Goal: Navigation & Orientation: Find specific page/section

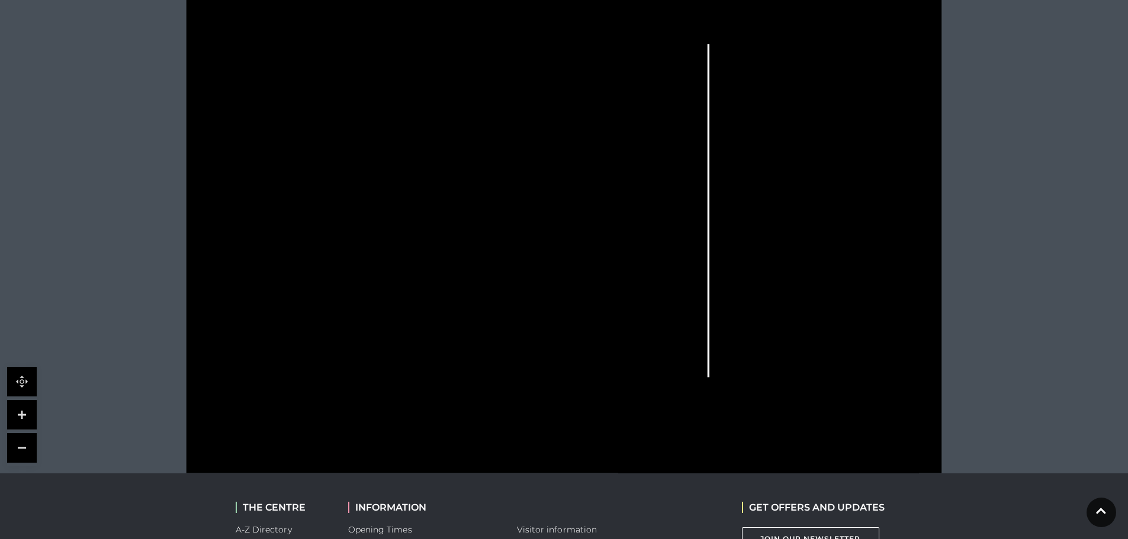
scroll to position [414, 0]
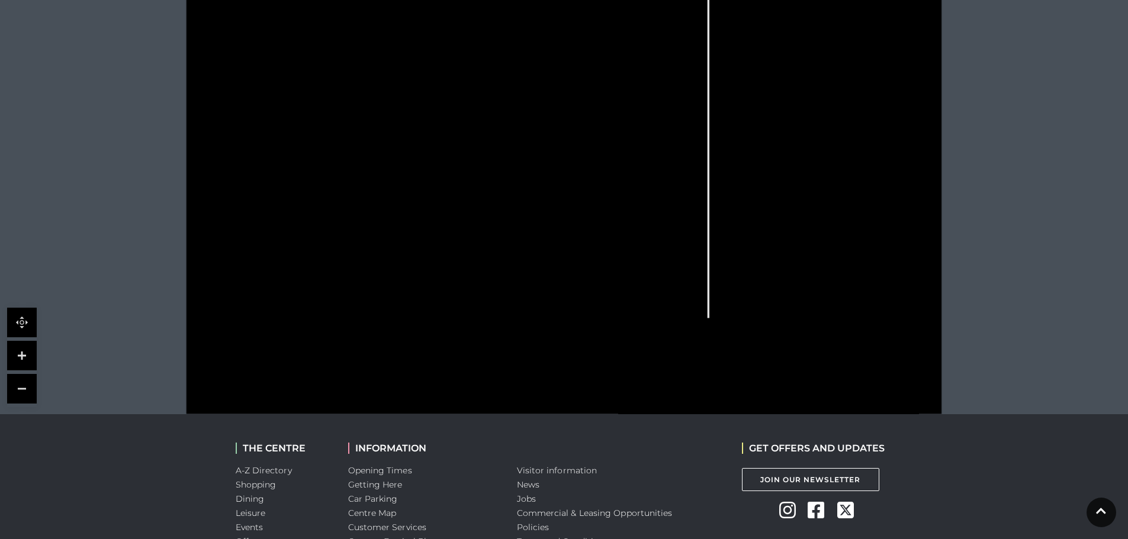
click at [25, 352] on link at bounding box center [22, 356] width 30 height 30
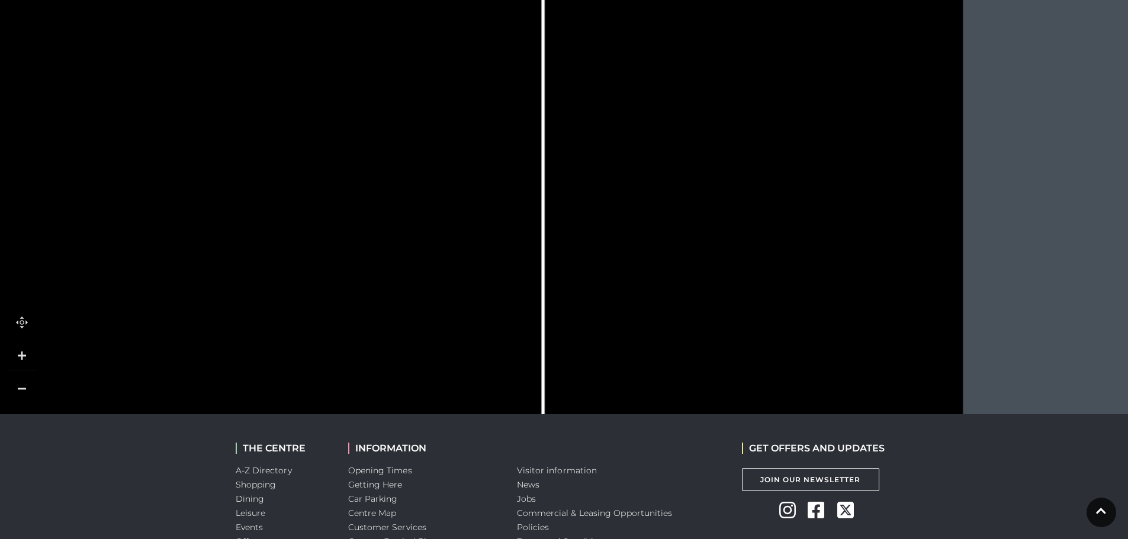
drag, startPoint x: 864, startPoint y: 368, endPoint x: 583, endPoint y: 381, distance: 281.4
click at [583, 381] on icon at bounding box center [283, 161] width 1705 height 959
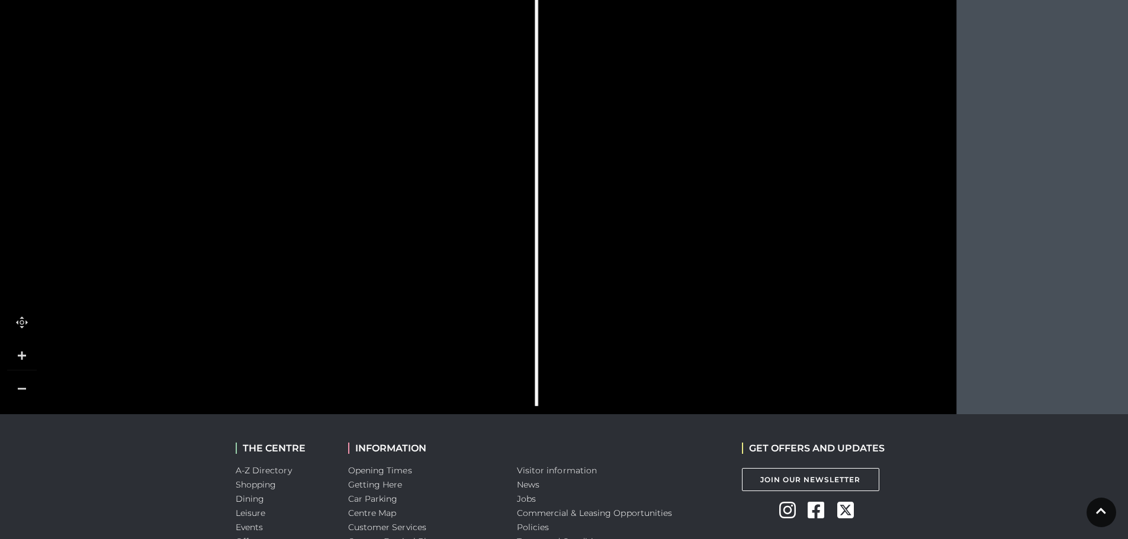
drag, startPoint x: 623, startPoint y: 211, endPoint x: 617, endPoint y: 150, distance: 61.9
click at [617, 150] on icon at bounding box center [276, 99] width 1705 height 959
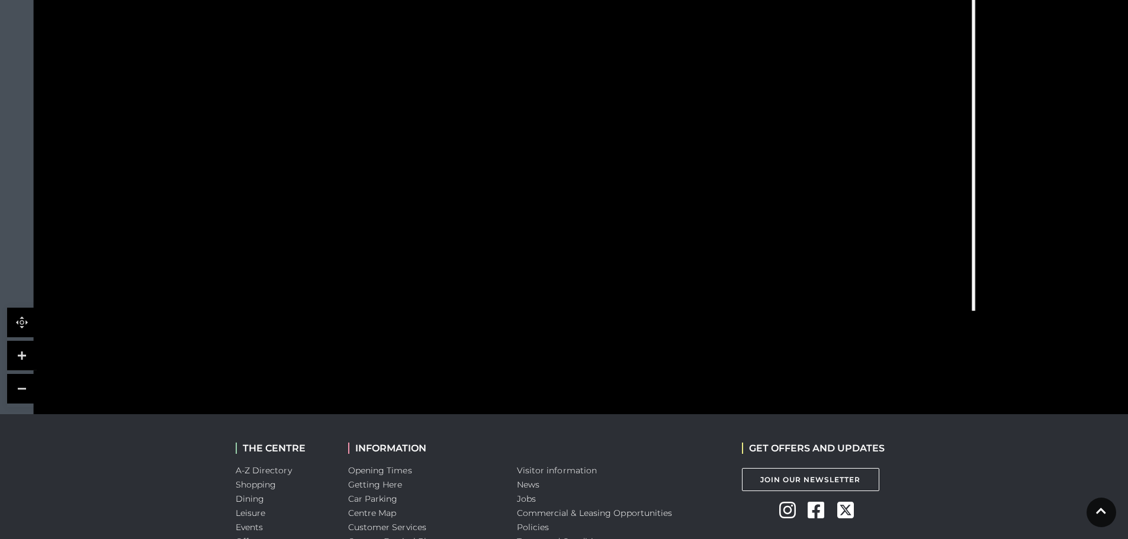
drag, startPoint x: 96, startPoint y: 235, endPoint x: 534, endPoint y: 140, distance: 447.7
click at [534, 140] on icon at bounding box center [713, 4] width 1705 height 959
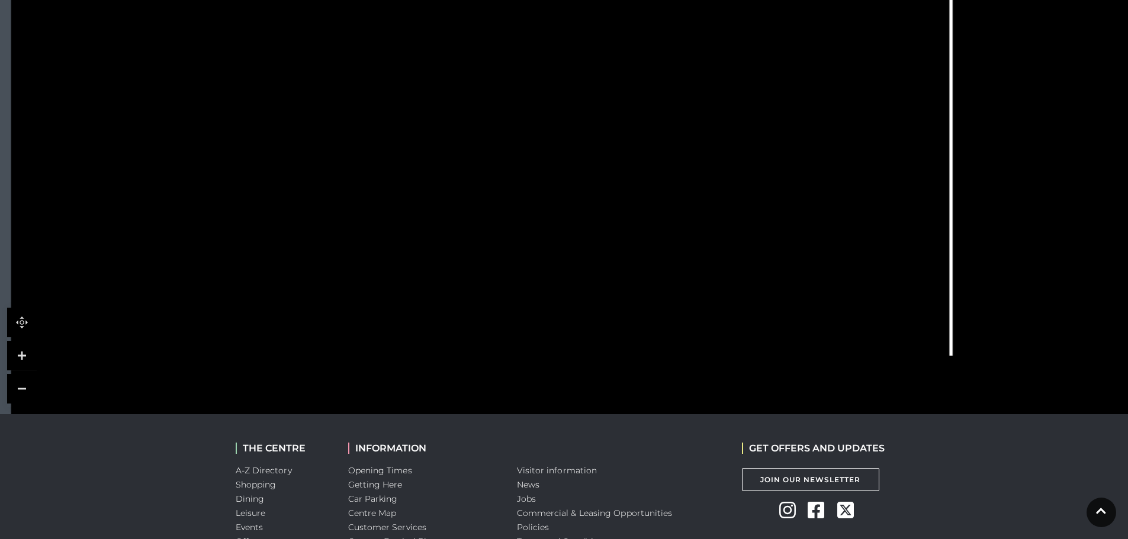
drag, startPoint x: 526, startPoint y: 338, endPoint x: 503, endPoint y: 383, distance: 50.6
click at [503, 383] on icon at bounding box center [690, 49] width 1705 height 959
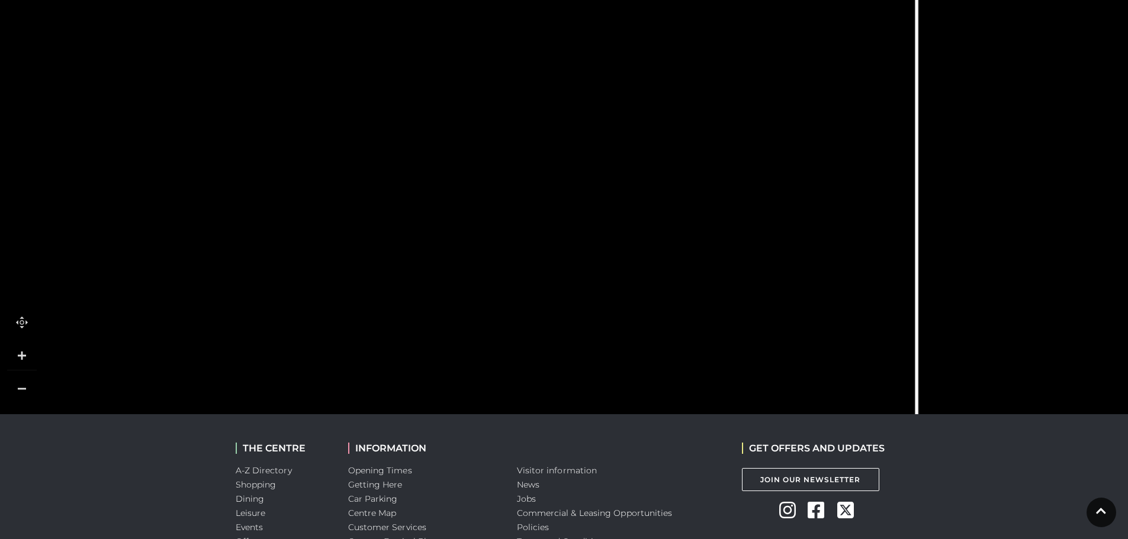
drag, startPoint x: 504, startPoint y: 188, endPoint x: 469, endPoint y: 325, distance: 141.0
click at [469, 325] on icon at bounding box center [656, 186] width 1705 height 959
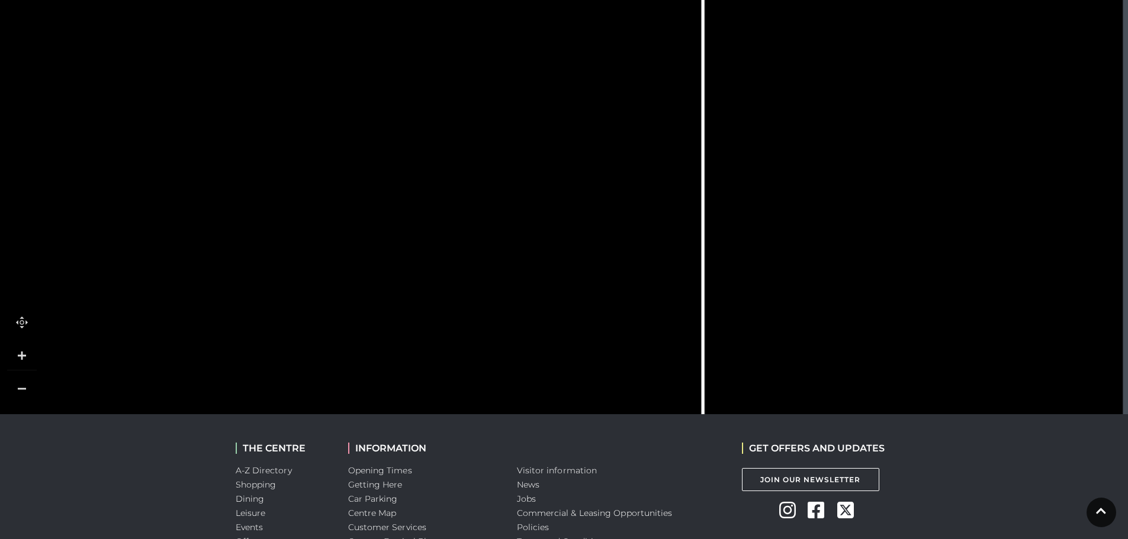
drag, startPoint x: 473, startPoint y: 286, endPoint x: 259, endPoint y: 261, distance: 215.1
click at [259, 261] on icon at bounding box center [442, 161] width 1705 height 959
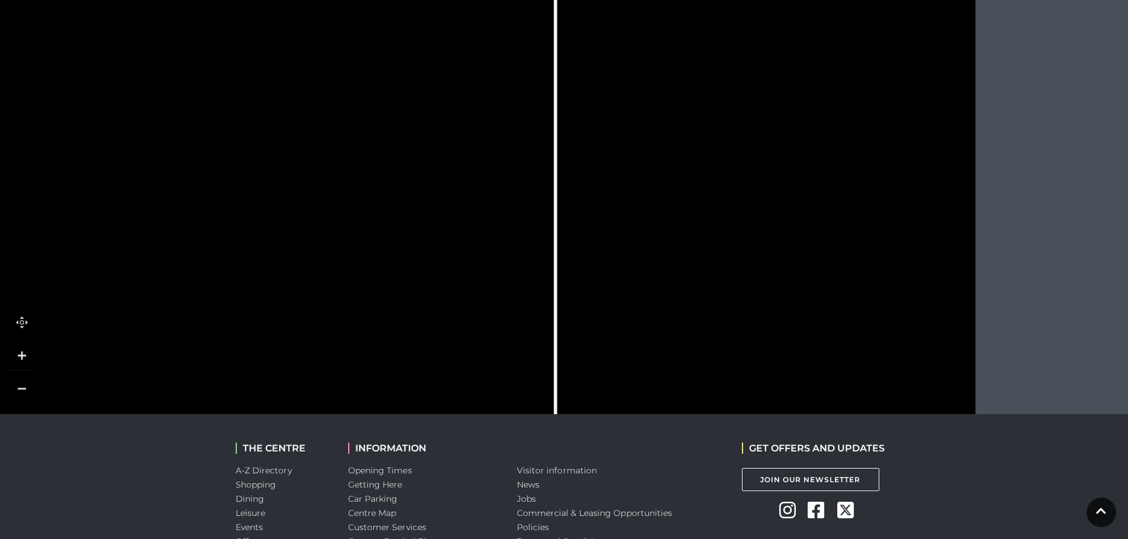
drag, startPoint x: 765, startPoint y: 156, endPoint x: 618, endPoint y: 260, distance: 180.8
click at [618, 260] on icon at bounding box center [295, 265] width 1705 height 959
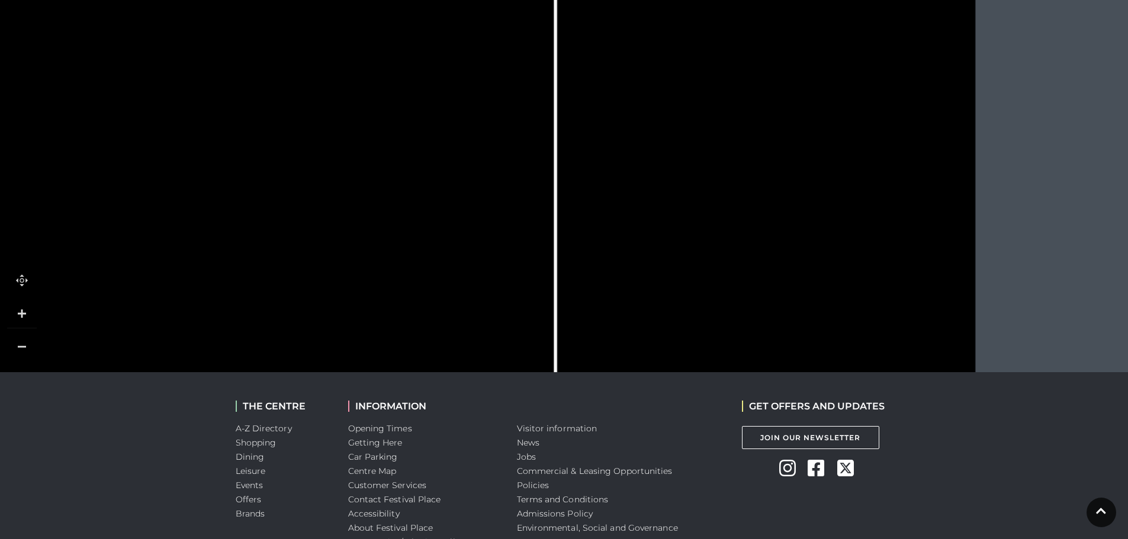
scroll to position [533, 0]
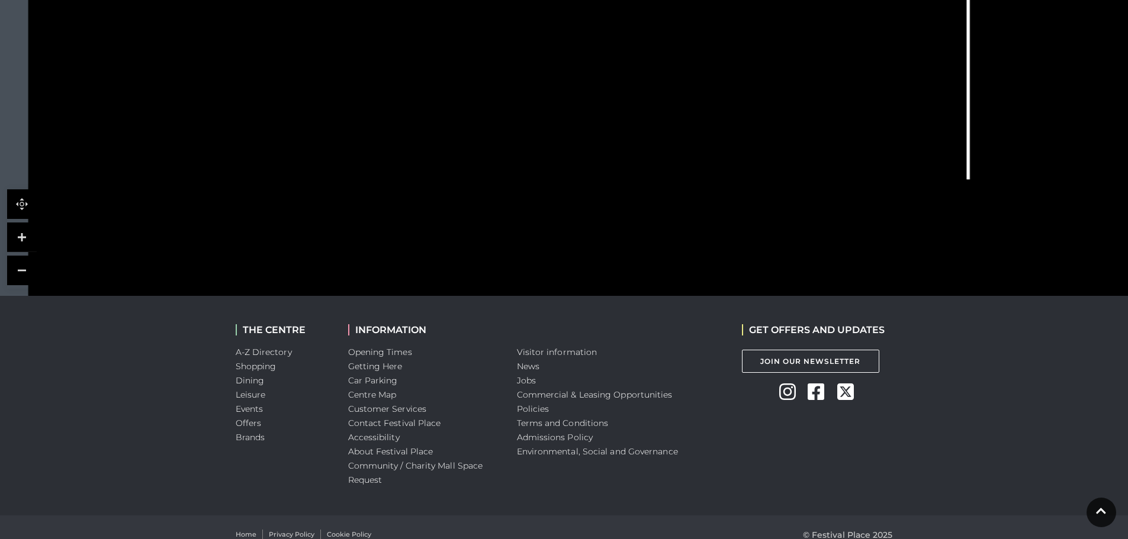
drag, startPoint x: 525, startPoint y: 276, endPoint x: 951, endPoint y: -23, distance: 520.5
click at [951, 0] on html "Skip to Navigation Skip to Content Toggle navigation .st5{fill:none;stroke:#FFF…" at bounding box center [564, 10] width 1128 height 1087
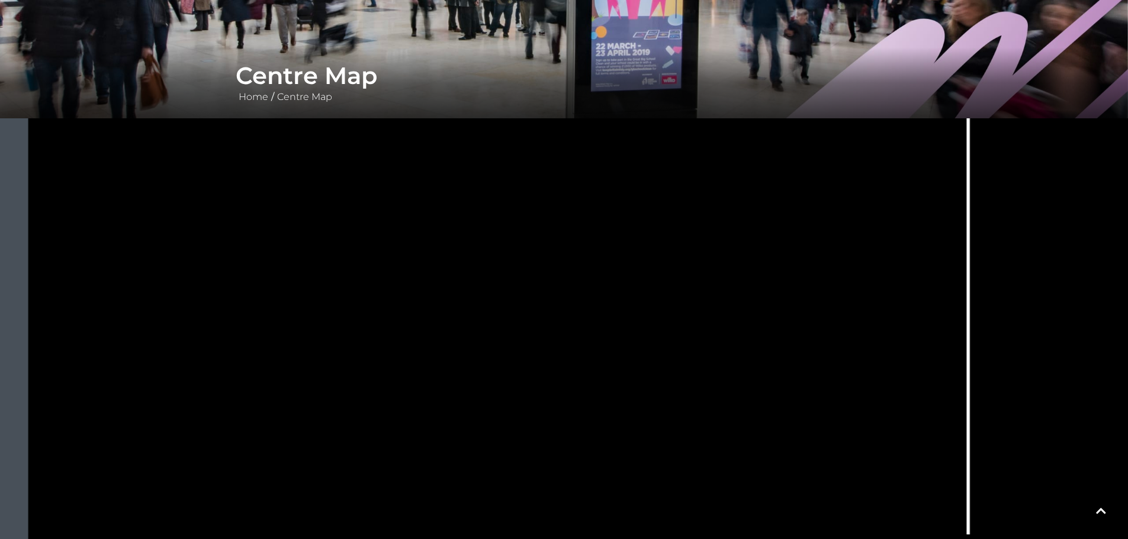
scroll to position [118, 0]
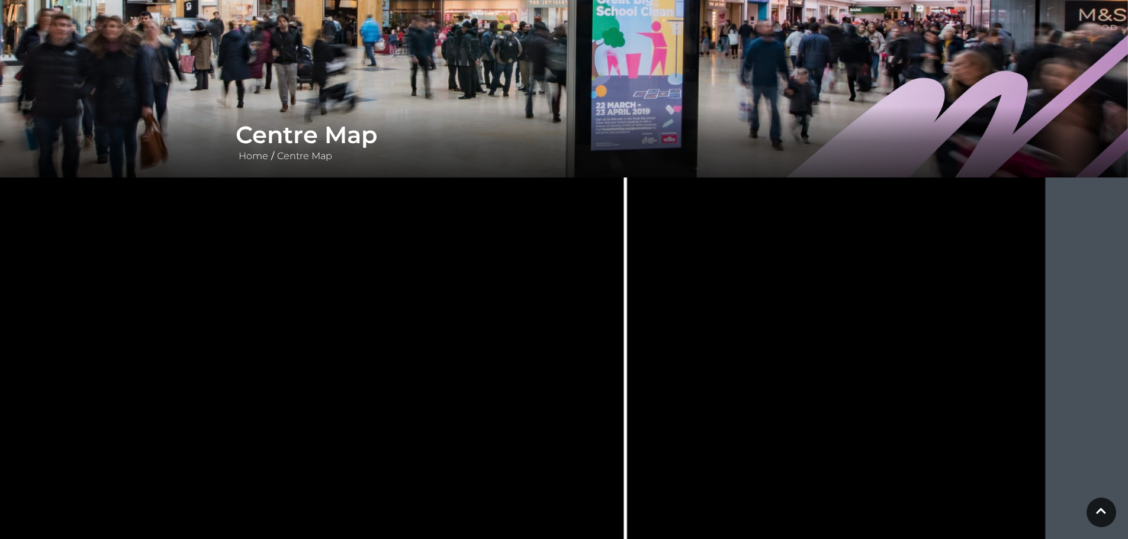
drag, startPoint x: 1000, startPoint y: 297, endPoint x: 657, endPoint y: 305, distance: 342.8
click at [657, 305] on icon at bounding box center [365, 296] width 1705 height 959
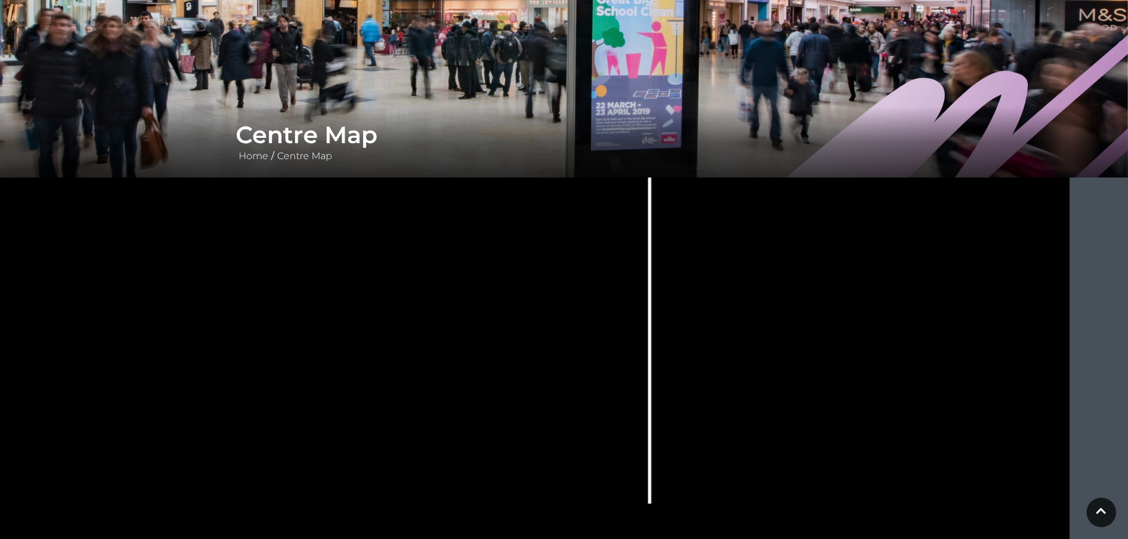
drag, startPoint x: 34, startPoint y: 495, endPoint x: 56, endPoint y: 398, distance: 100.1
click at [56, 398] on polygon at bounding box center [117, 268] width 580 height 672
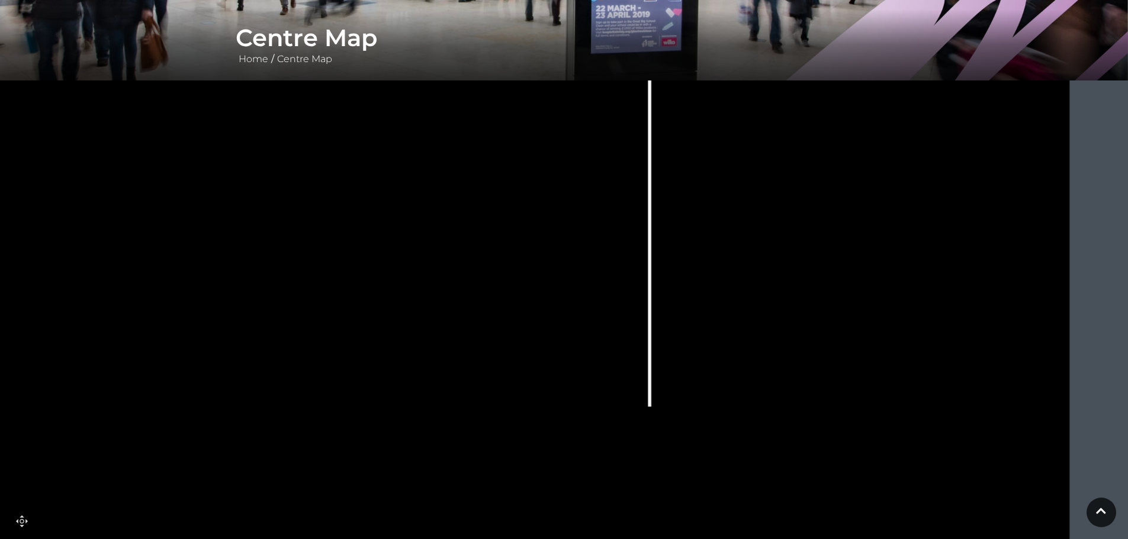
scroll to position [237, 0]
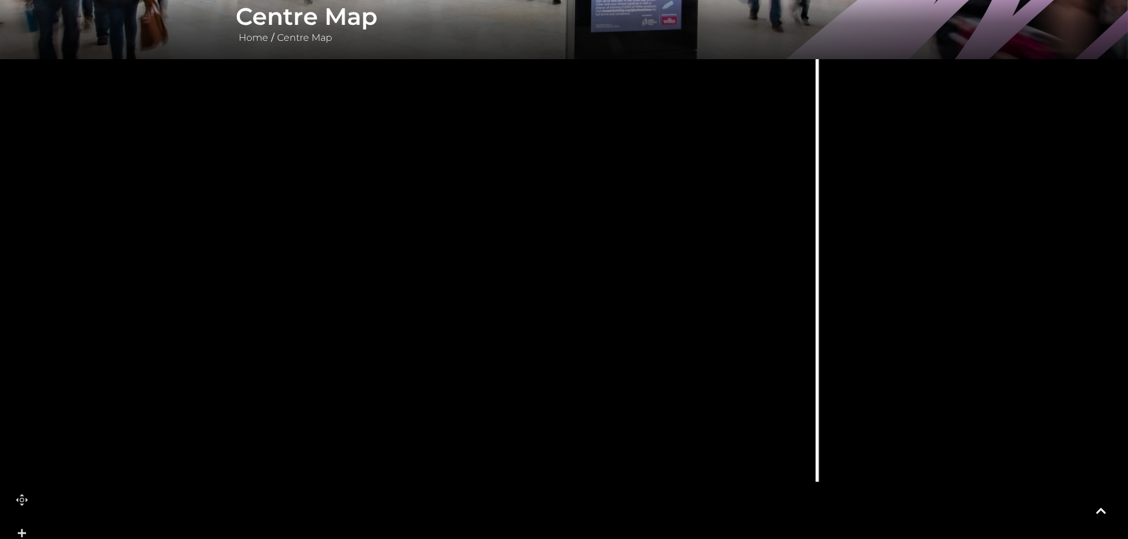
drag, startPoint x: 169, startPoint y: 222, endPoint x: 336, endPoint y: 318, distance: 193.3
click at [336, 318] on icon at bounding box center [557, 175] width 1705 height 959
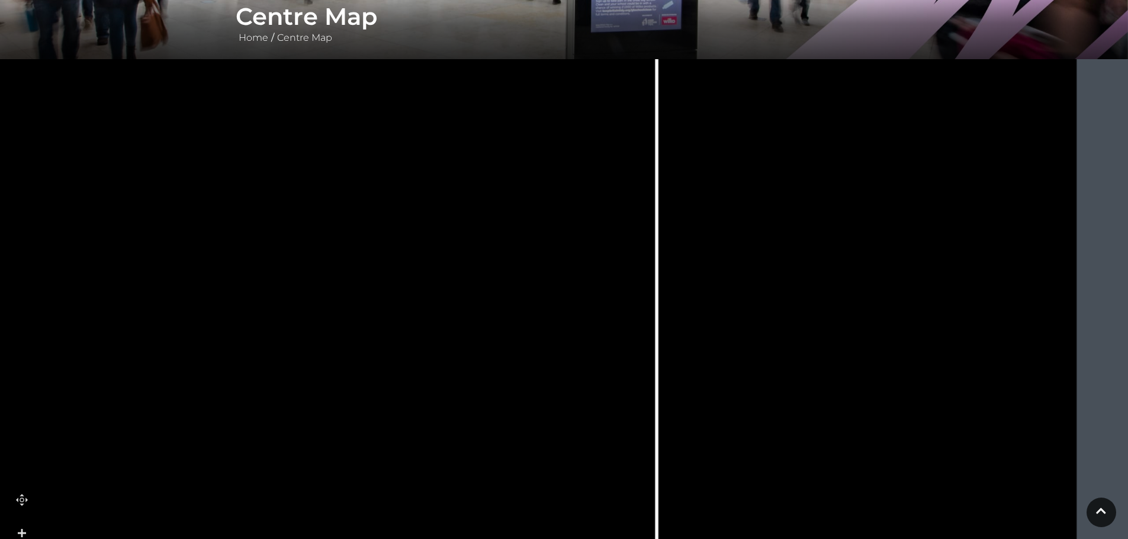
drag, startPoint x: 712, startPoint y: 398, endPoint x: 552, endPoint y: 456, distance: 170.6
click at [552, 456] on icon at bounding box center [396, 233] width 1705 height 959
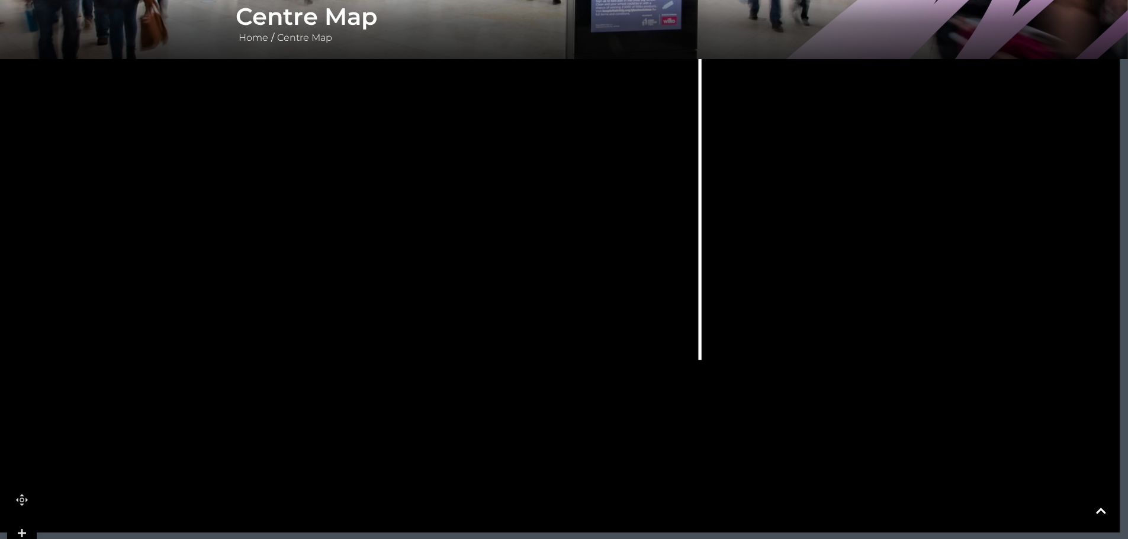
drag, startPoint x: 670, startPoint y: 435, endPoint x: 677, endPoint y: 282, distance: 153.4
click at [712, 207] on icon at bounding box center [439, 53] width 1705 height 959
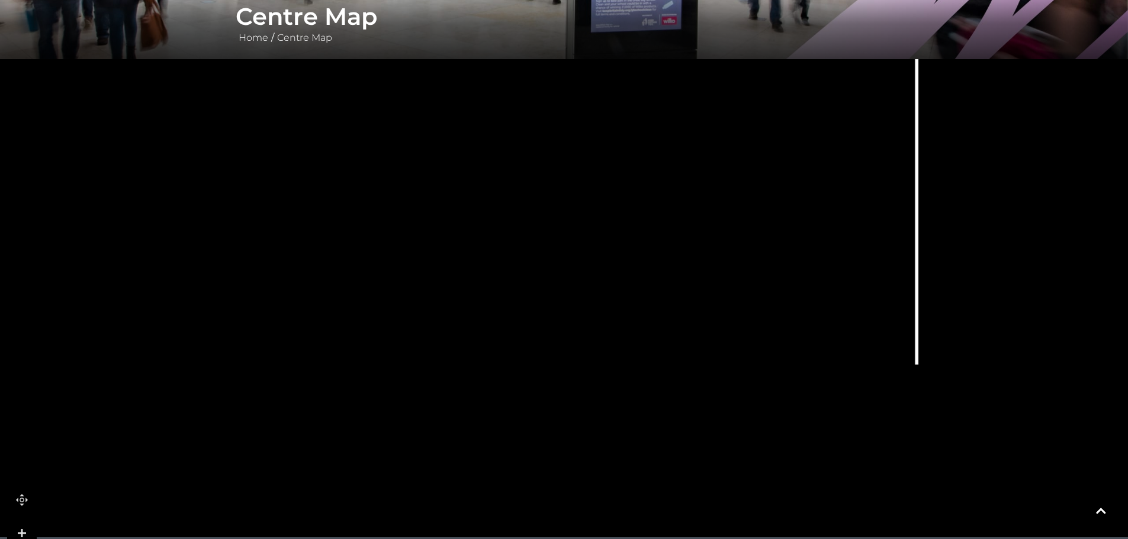
drag, startPoint x: 568, startPoint y: 391, endPoint x: 754, endPoint y: 408, distance: 187.2
click at [772, 402] on icon at bounding box center [656, 58] width 1705 height 959
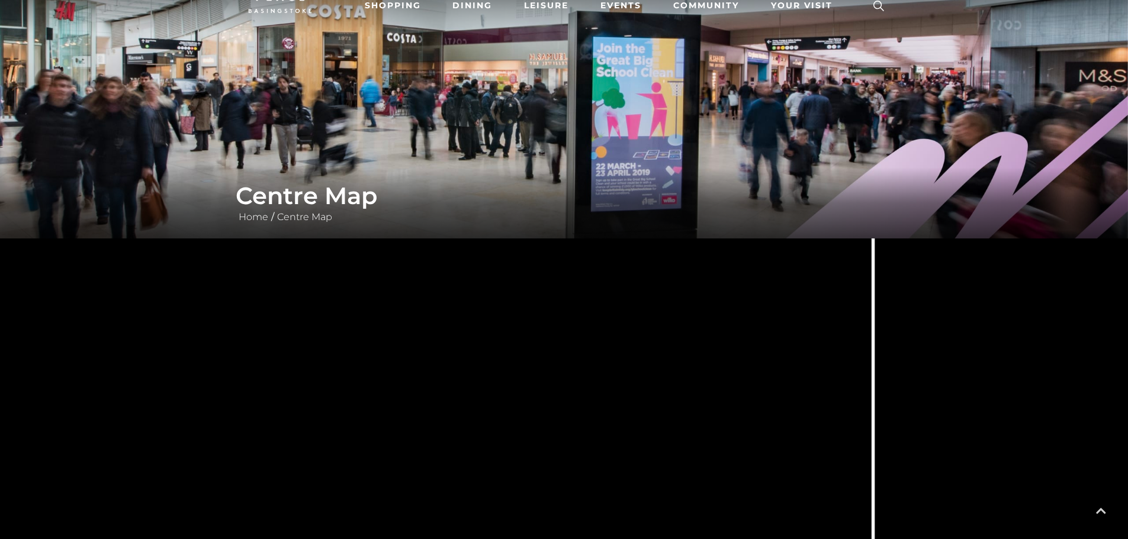
scroll to position [0, 0]
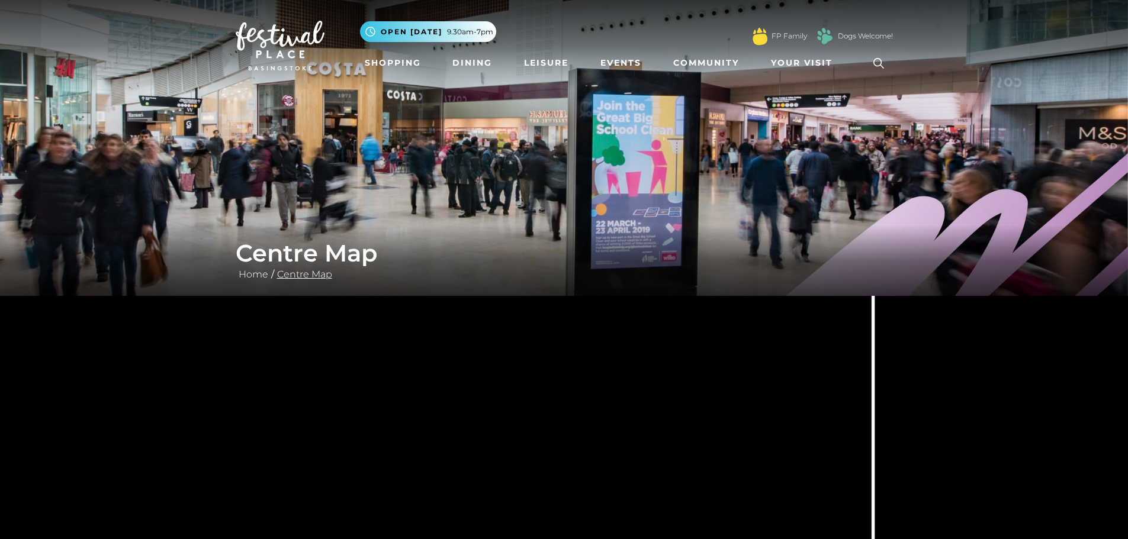
click at [309, 276] on link "Centre Map" at bounding box center [304, 274] width 61 height 11
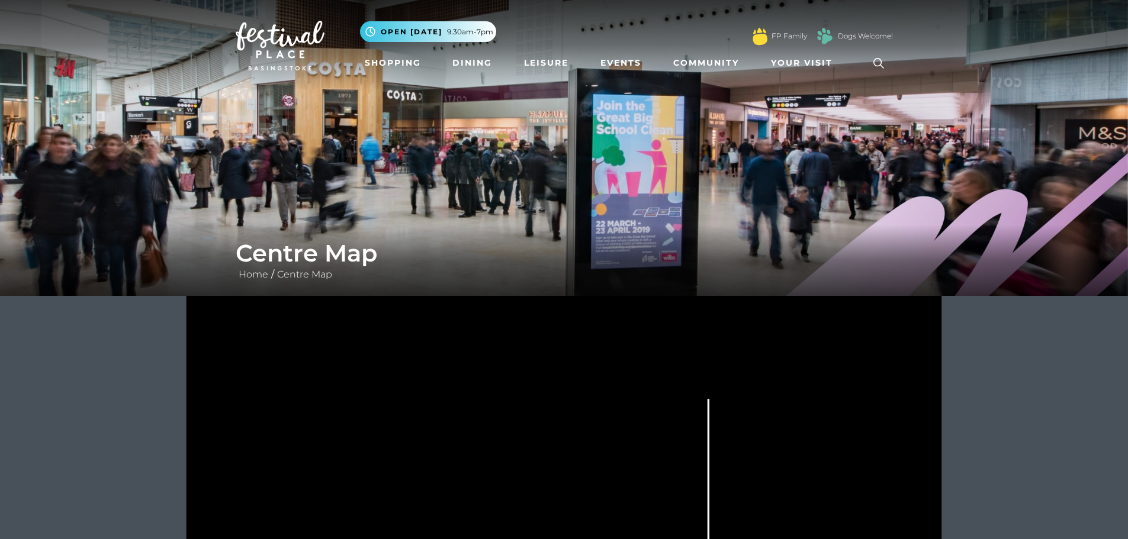
drag, startPoint x: 633, startPoint y: 327, endPoint x: 639, endPoint y: 278, distance: 50.1
click at [639, 278] on div "Centre Map Home / Centre Map" at bounding box center [564, 414] width 1128 height 829
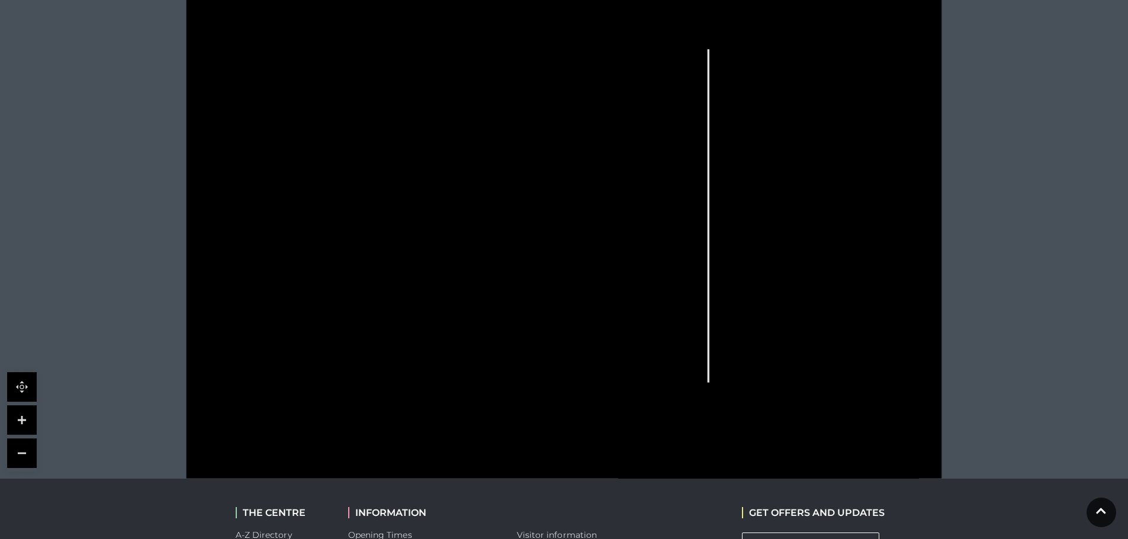
scroll to position [474, 0]
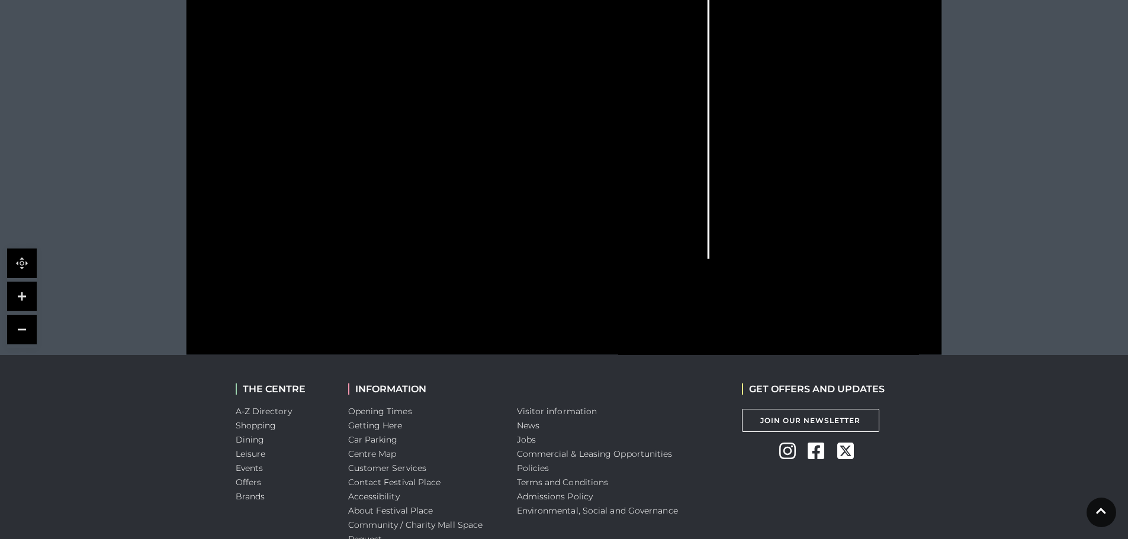
drag, startPoint x: 740, startPoint y: 197, endPoint x: 740, endPoint y: 213, distance: 16.6
click at [740, 213] on icon at bounding box center [564, 88] width 946 height 533
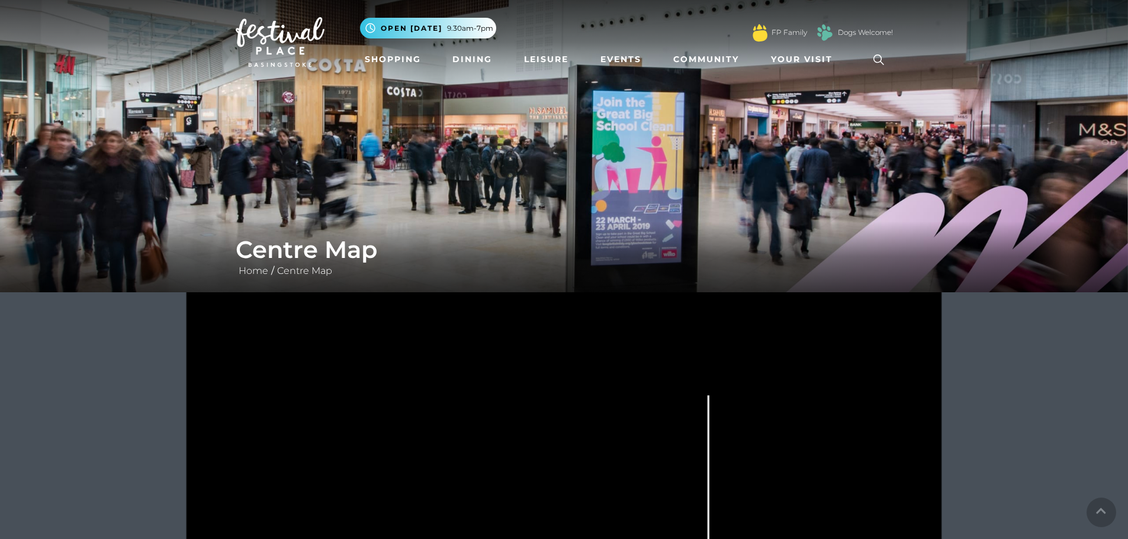
scroll to position [0, 0]
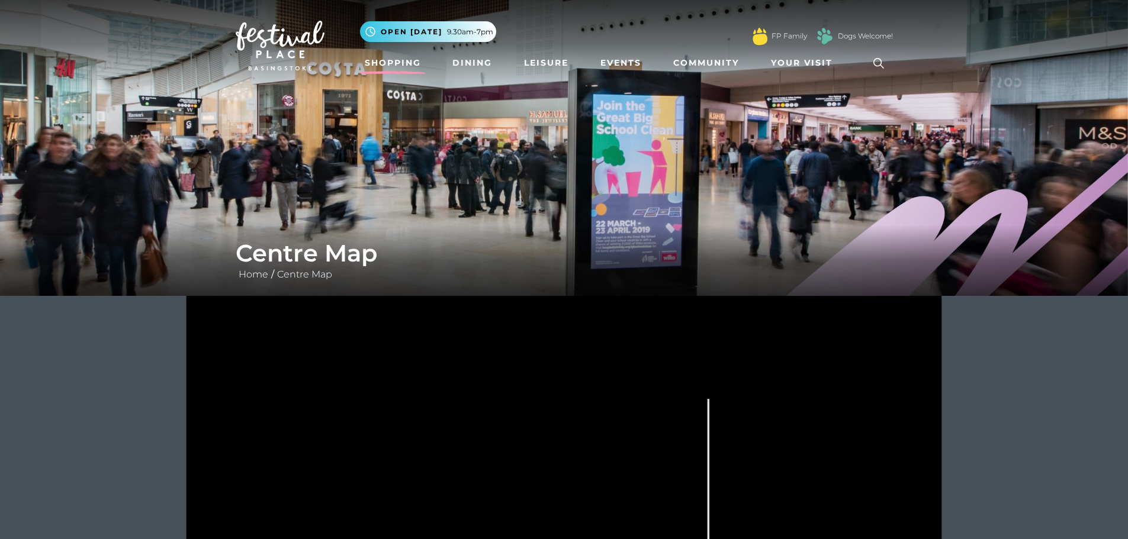
click at [389, 64] on link "Shopping" at bounding box center [393, 63] width 66 height 22
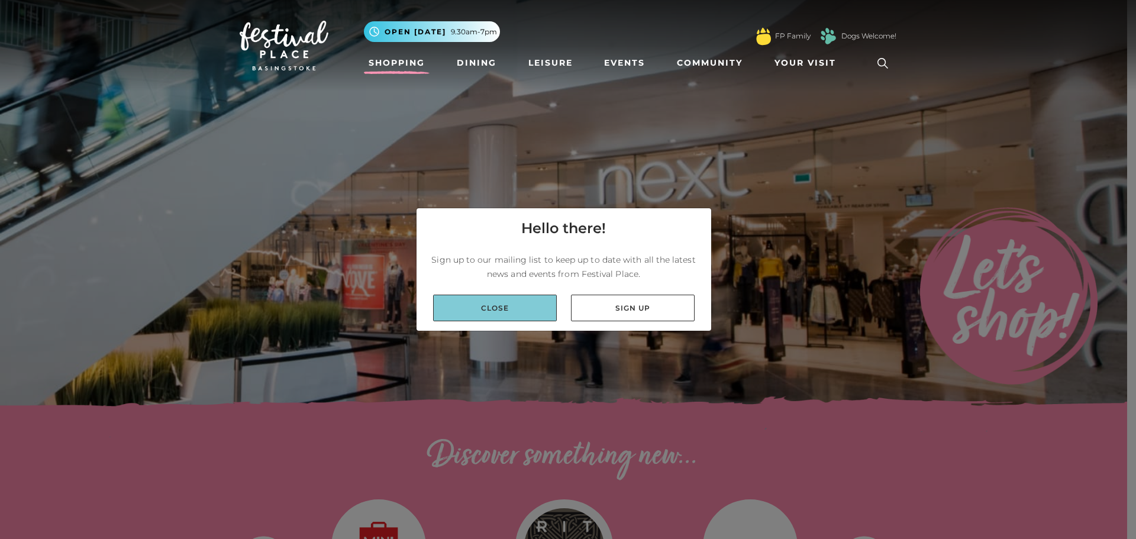
click at [499, 302] on link "Close" at bounding box center [495, 308] width 124 height 27
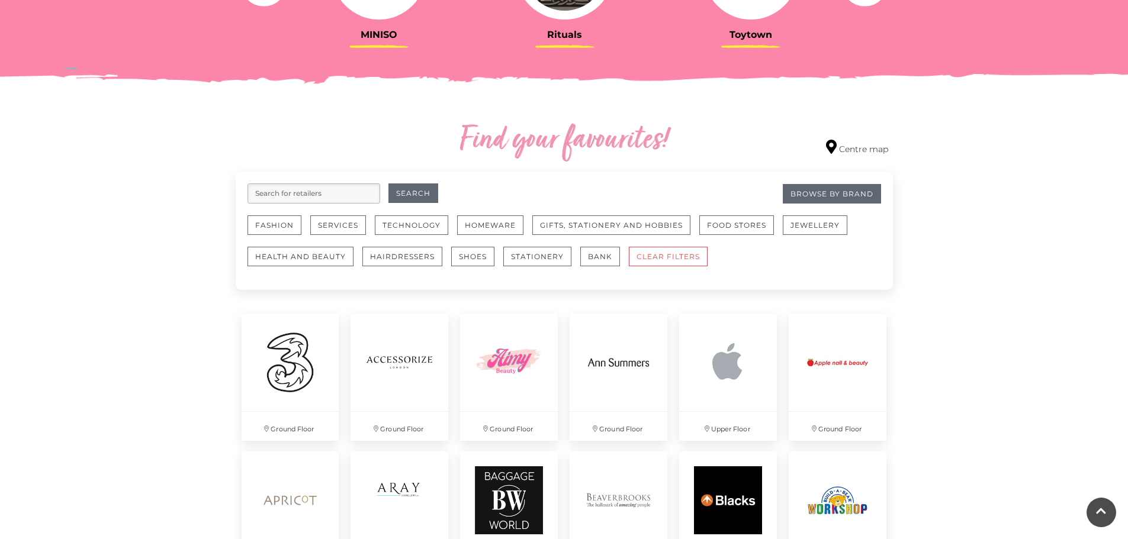
scroll to position [592, 0]
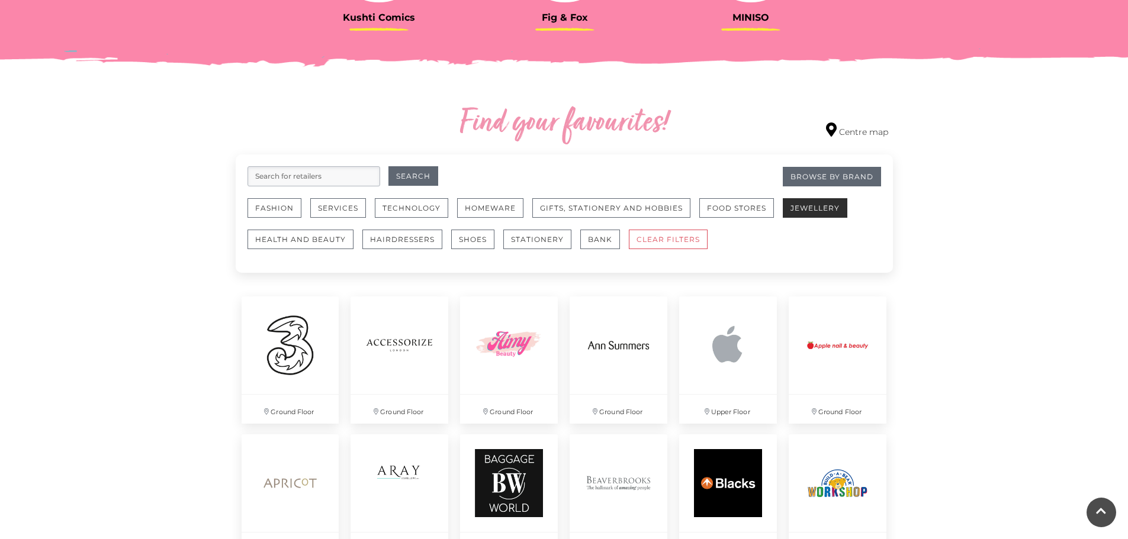
click at [804, 211] on button "Jewellery" at bounding box center [814, 208] width 65 height 20
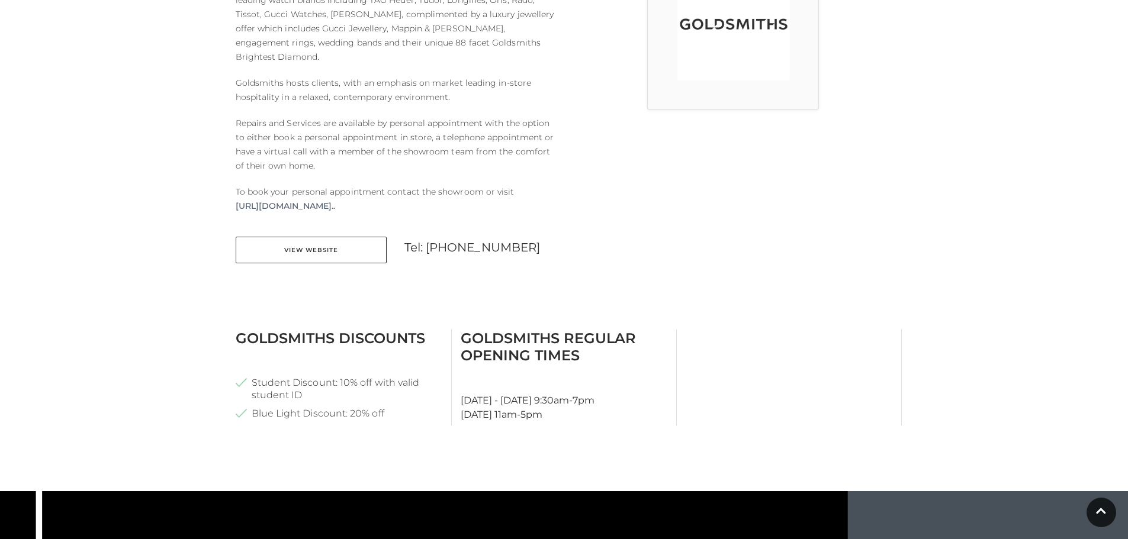
scroll to position [414, 0]
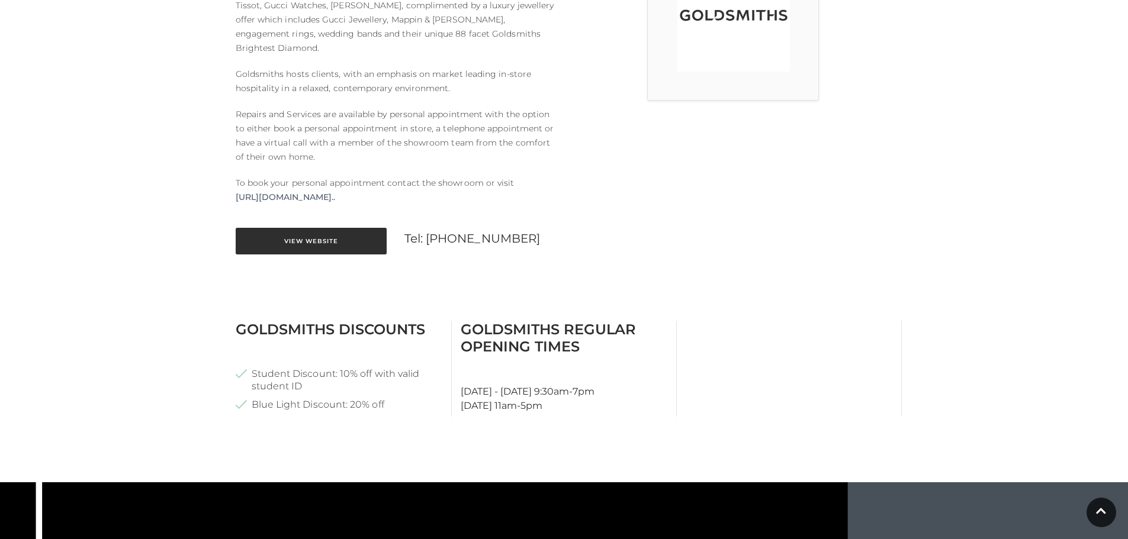
click at [312, 228] on link "View Website" at bounding box center [311, 241] width 151 height 27
